Goal: Task Accomplishment & Management: Manage account settings

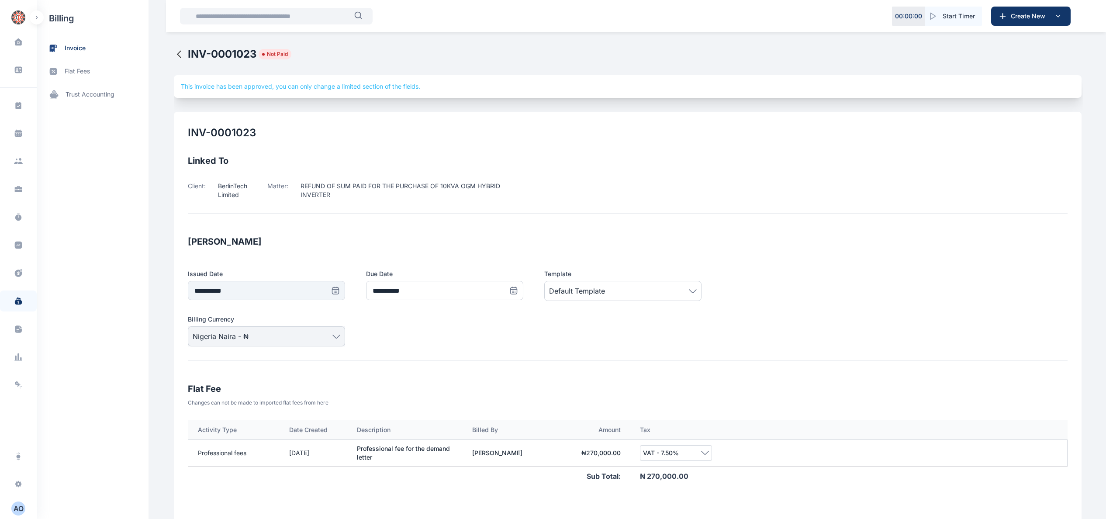
click at [179, 50] on icon at bounding box center [179, 54] width 10 height 10
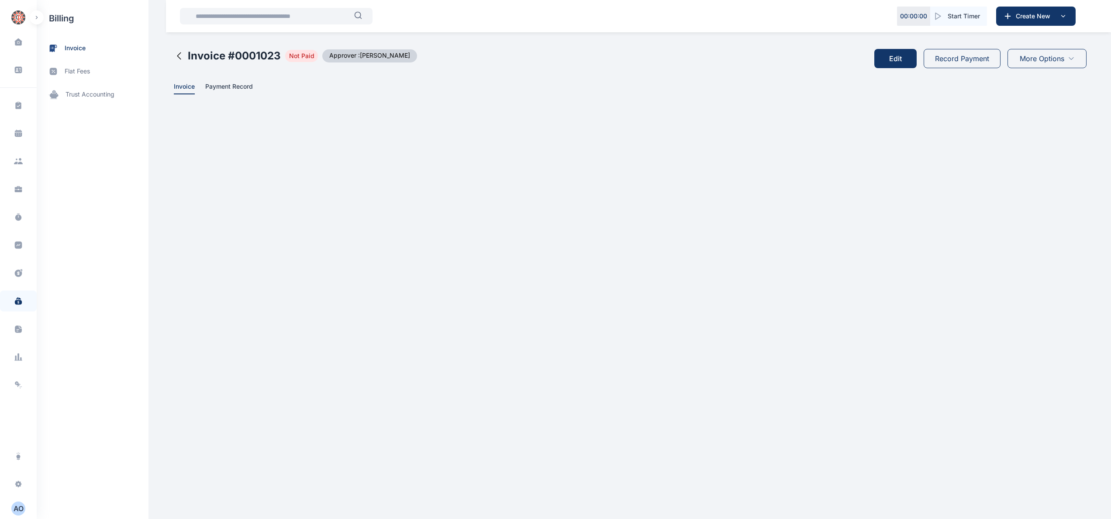
click at [949, 57] on button "Record Payment" at bounding box center [962, 58] width 77 height 19
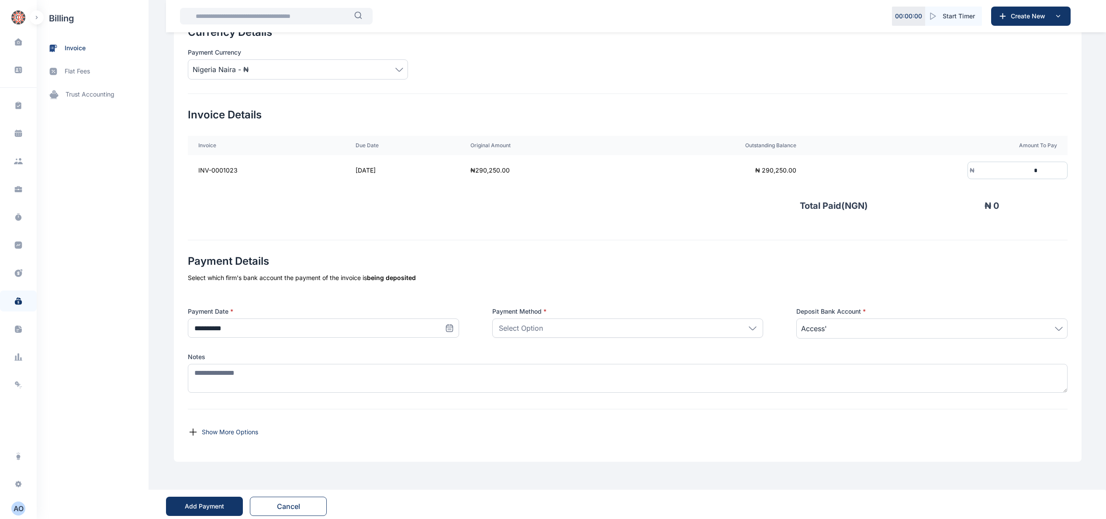
scroll to position [131, 0]
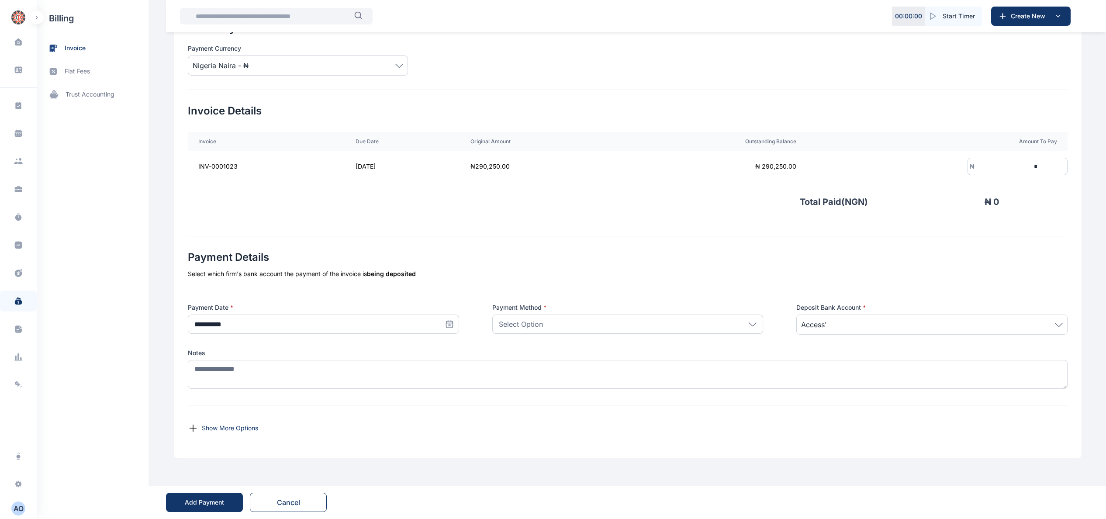
click at [446, 323] on icon at bounding box center [449, 324] width 9 height 9
click at [197, 422] on abbr "18" at bounding box center [200, 424] width 7 height 7
type input "**********"
click at [621, 321] on div "Select Option" at bounding box center [627, 323] width 271 height 19
drag, startPoint x: 577, startPoint y: 361, endPoint x: 717, endPoint y: 269, distance: 166.6
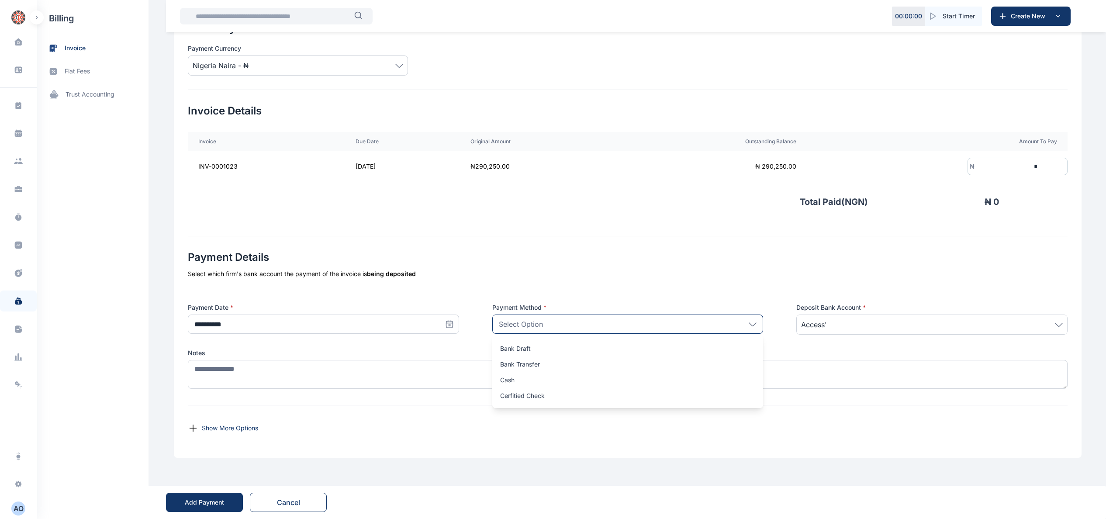
click at [586, 356] on div "Bank Transfer" at bounding box center [627, 364] width 271 height 16
click at [1039, 160] on input "*" at bounding box center [1006, 167] width 65 height 16
drag, startPoint x: 1060, startPoint y: 162, endPoint x: 1068, endPoint y: 204, distance: 42.0
click at [1062, 166] on div "₦ *" at bounding box center [1017, 166] width 100 height 17
type input "*******"
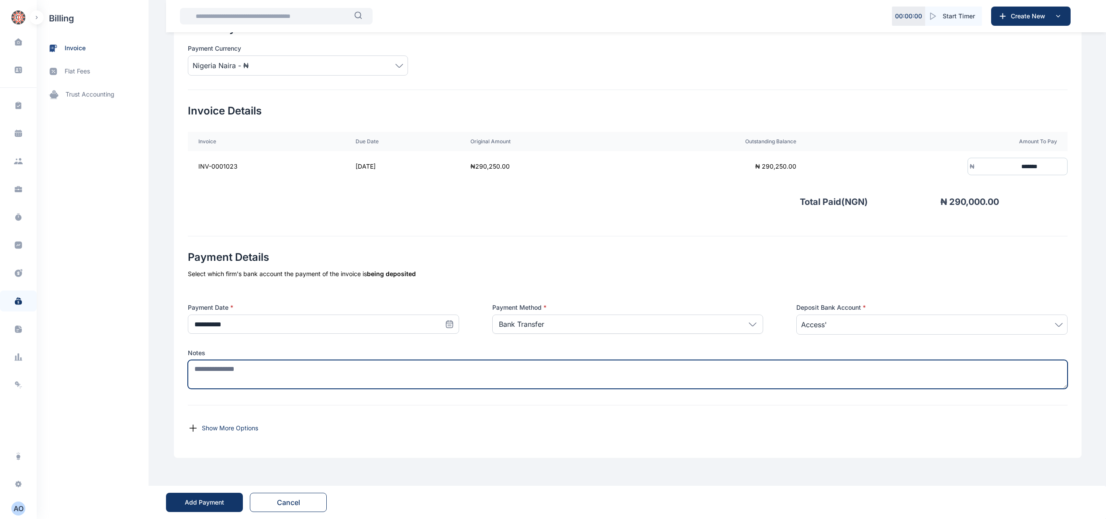
click at [456, 363] on textarea at bounding box center [628, 374] width 880 height 29
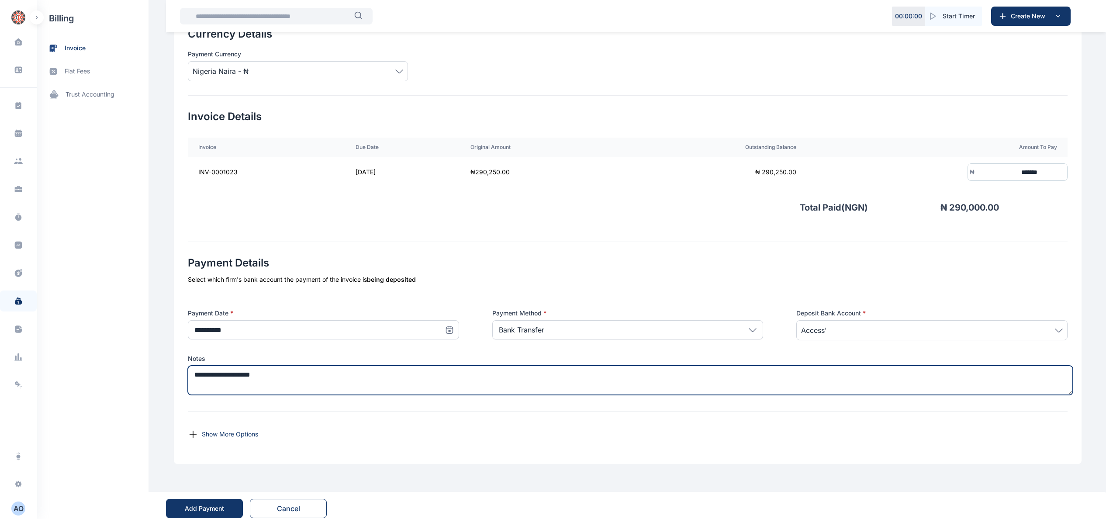
scroll to position [0, 0]
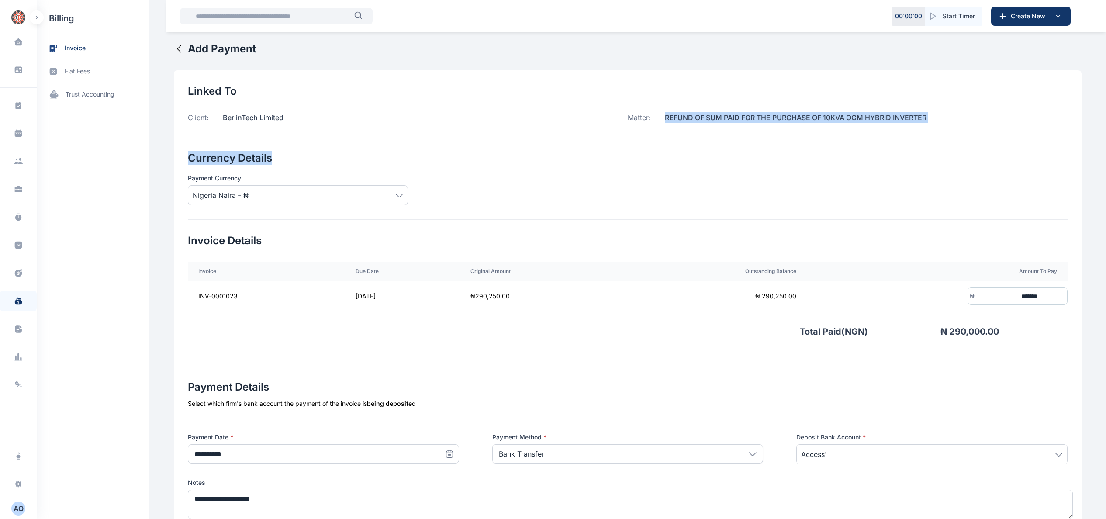
drag, startPoint x: 661, startPoint y: 117, endPoint x: 1035, endPoint y: 158, distance: 376.1
click at [1035, 158] on div "**********" at bounding box center [628, 329] width 908 height 518
click at [813, 126] on div "Linked To Client: BerlinTech Limited Matter: REFUND OF SUM PAID FOR THE PURCHAS…" at bounding box center [628, 110] width 880 height 53
drag, startPoint x: 661, startPoint y: 115, endPoint x: 940, endPoint y: 136, distance: 280.3
click at [940, 136] on div "Linked To Client: BerlinTech Limited Matter: REFUND OF SUM PAID FOR THE PURCHAS…" at bounding box center [628, 110] width 880 height 53
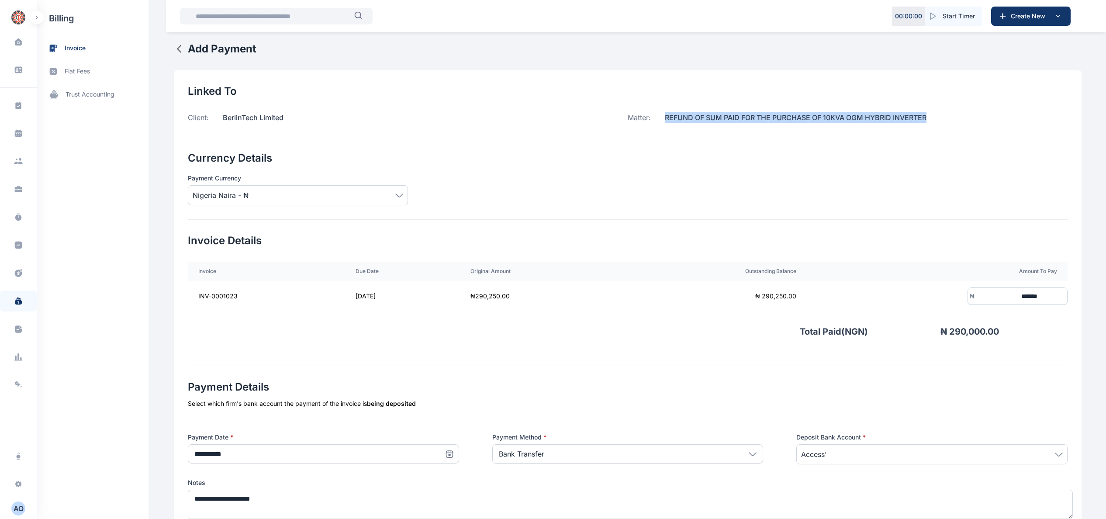
copy p "REFUND OF SUM PAID FOR THE PURCHASE OF 10KVA OGM HYBRID INVERTER"
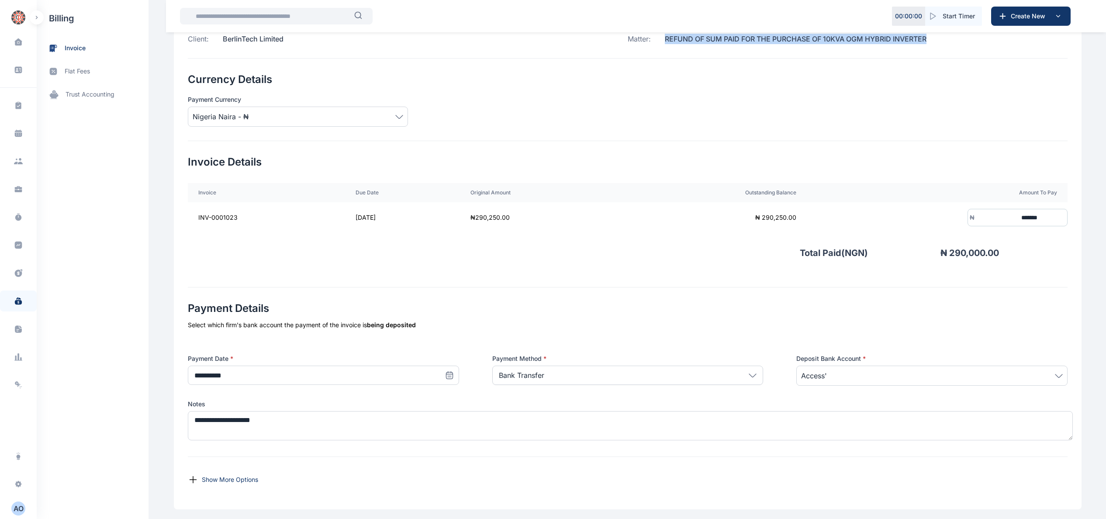
scroll to position [131, 0]
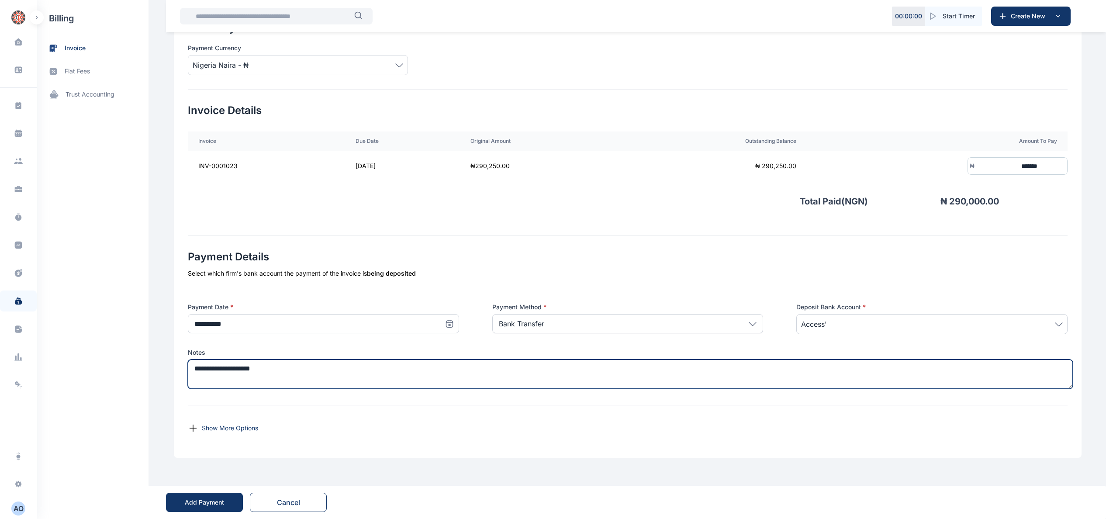
click at [392, 360] on textarea "**********" at bounding box center [630, 373] width 885 height 29
paste textarea "**********"
type textarea "**********"
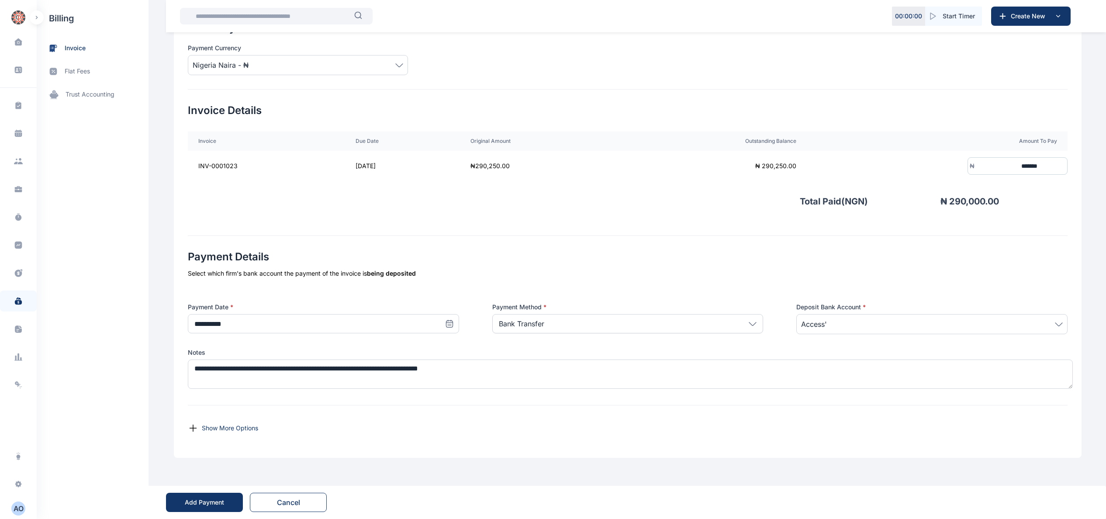
click at [206, 506] on button "Add Payment" at bounding box center [204, 502] width 77 height 19
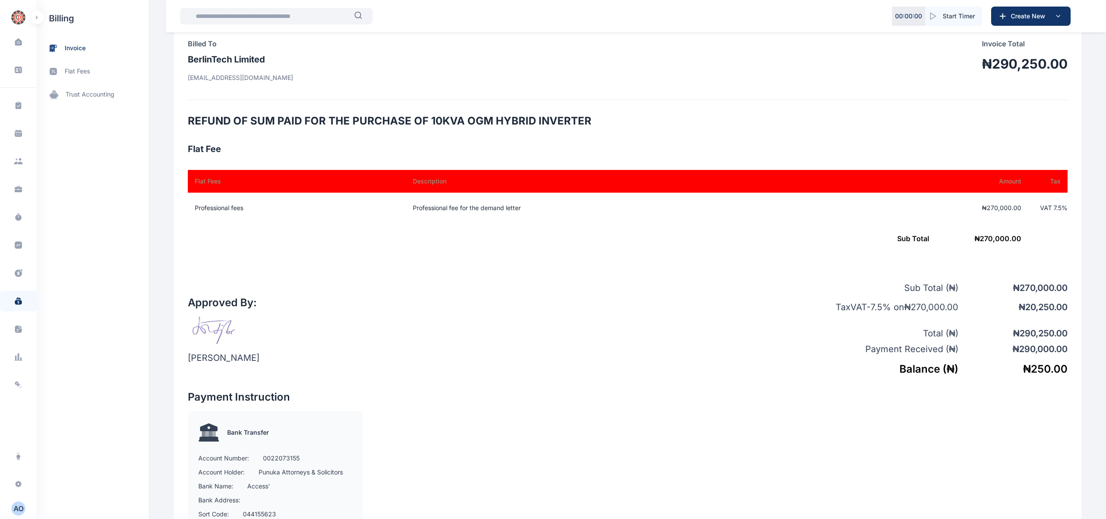
scroll to position [175, 0]
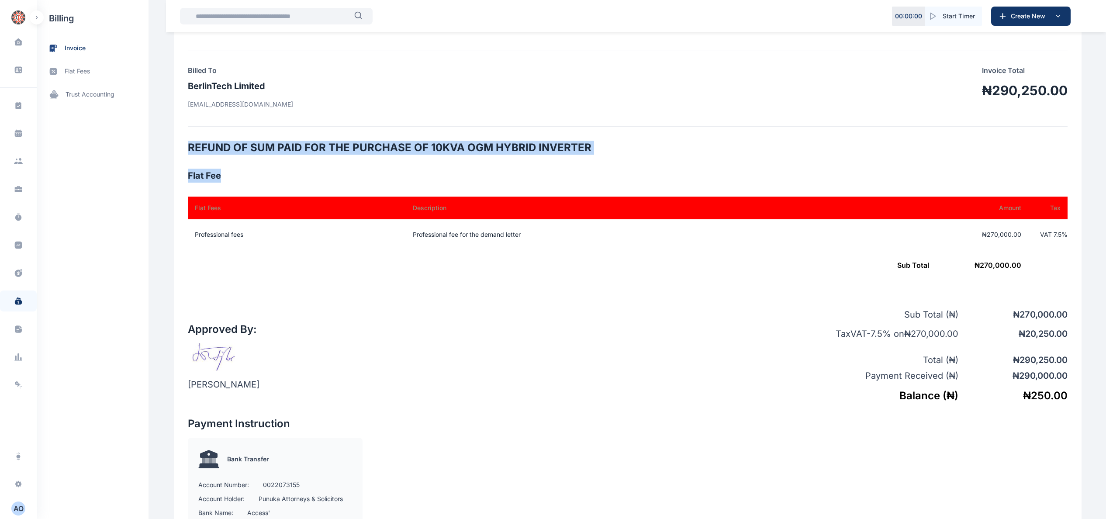
drag, startPoint x: 184, startPoint y: 145, endPoint x: 577, endPoint y: 156, distance: 392.8
click at [577, 156] on div "PUNUKA Attorneys & Solicitors 4th Floor PAS World Centre [STREET_ADDRESS] [EMAI…" at bounding box center [628, 309] width 908 height 751
click at [222, 152] on h2 "REFUND OF SUM PAID FOR THE PURCHASE OF 10KVA OGM HYBRID INVERTER" at bounding box center [628, 148] width 880 height 14
drag, startPoint x: 184, startPoint y: 147, endPoint x: 609, endPoint y: 147, distance: 425.0
click at [609, 147] on h2 "REFUND OF SUM PAID FOR THE PURCHASE OF 10KVA OGM HYBRID INVERTER" at bounding box center [628, 148] width 880 height 14
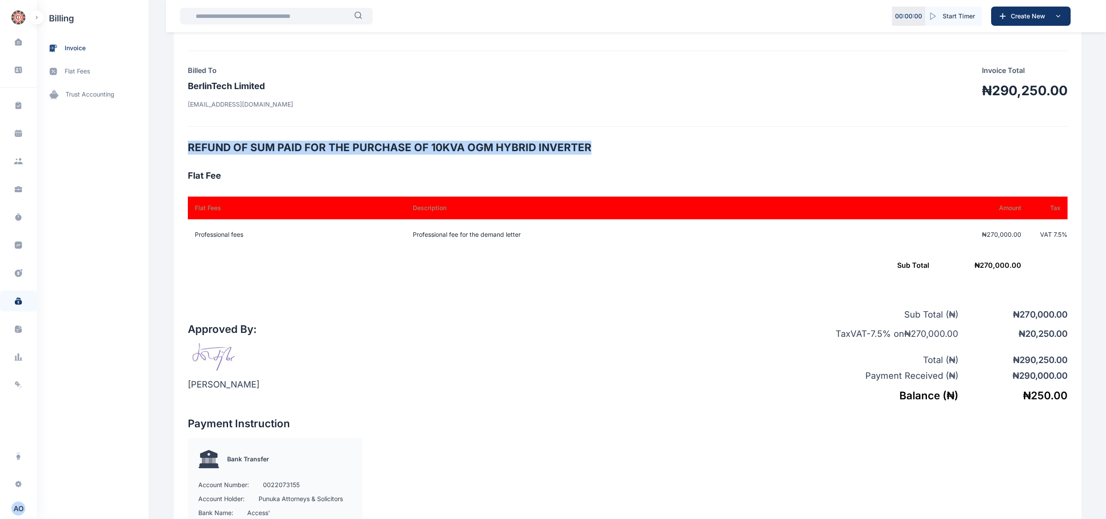
copy h2 "REFUND OF SUM PAID FOR THE PURCHASE OF 10KVA OGM HYBRID INVERTER"
